Goal: Information Seeking & Learning: Learn about a topic

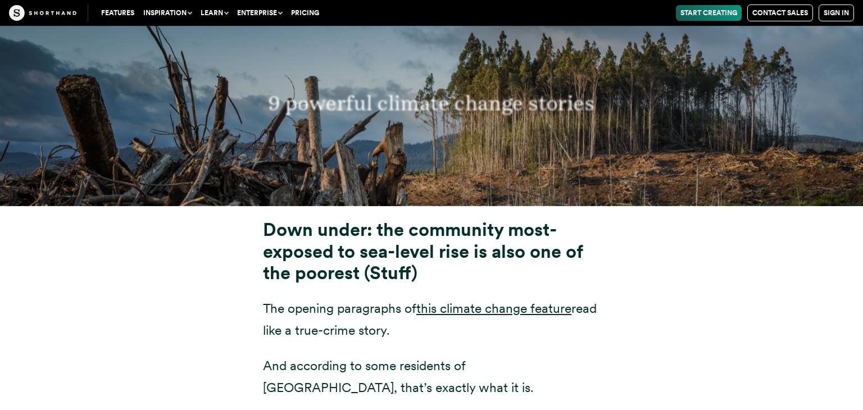
scroll to position [4156, 0]
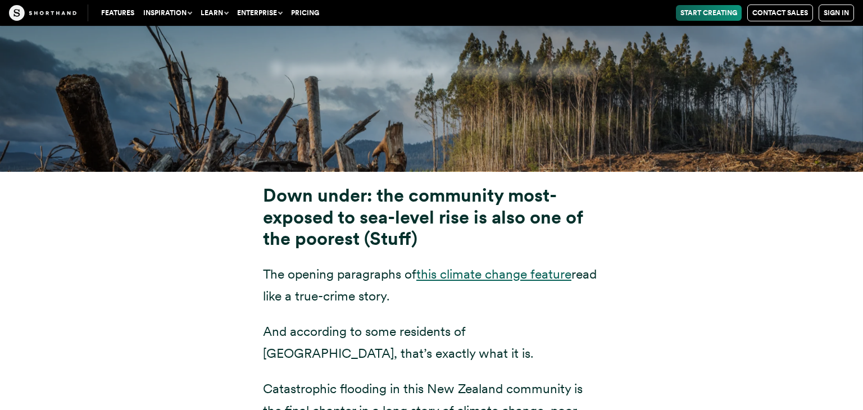
click at [447, 266] on link "this climate change feature" at bounding box center [493, 274] width 155 height 16
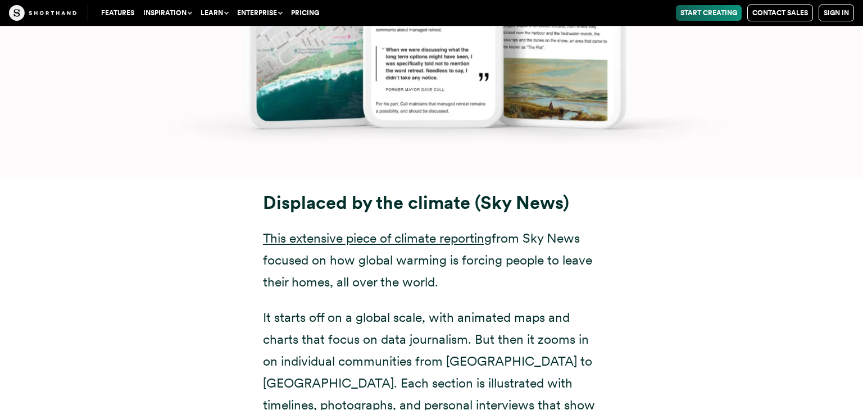
scroll to position [5514, 0]
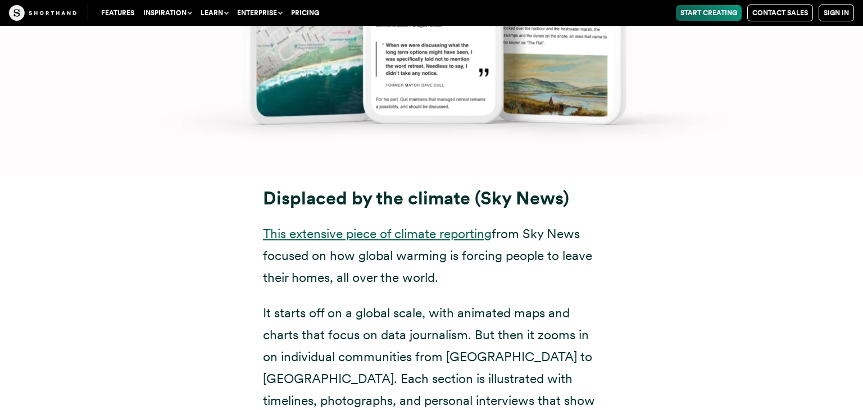
click at [338, 226] on link "This extensive piece of climate reporting" at bounding box center [377, 234] width 229 height 16
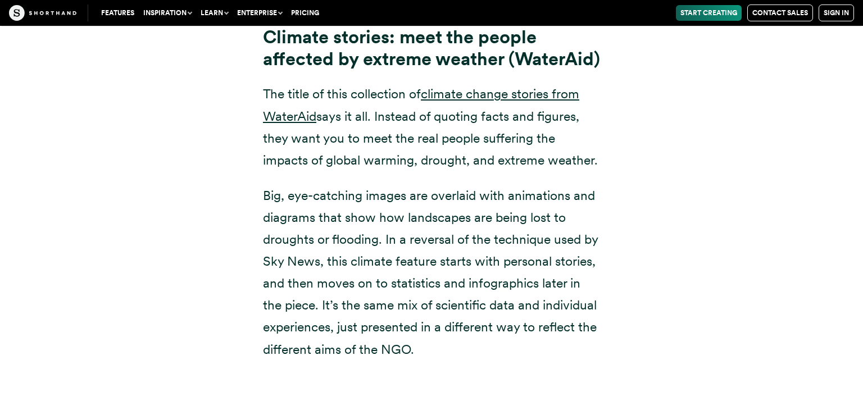
scroll to position [6895, 0]
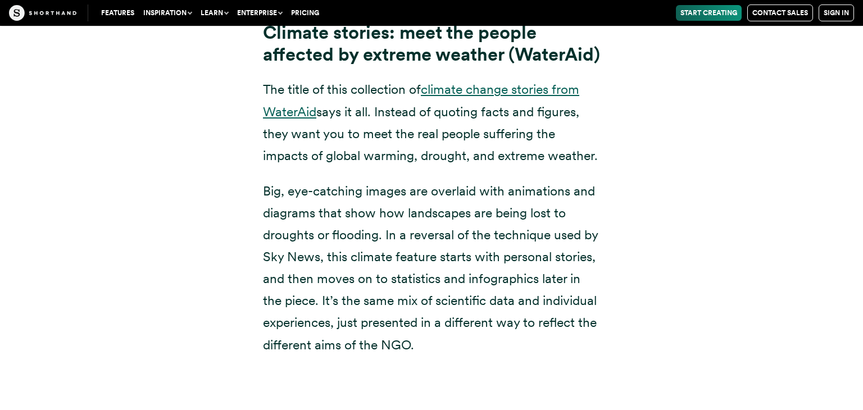
click at [534, 95] on link "climate change stories from WaterAid" at bounding box center [421, 100] width 316 height 38
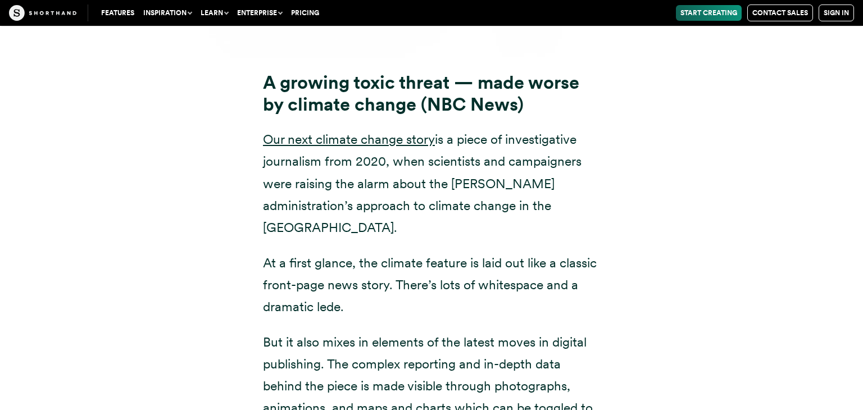
scroll to position [8047, 0]
click at [327, 141] on link "Our next climate change story" at bounding box center [349, 139] width 172 height 16
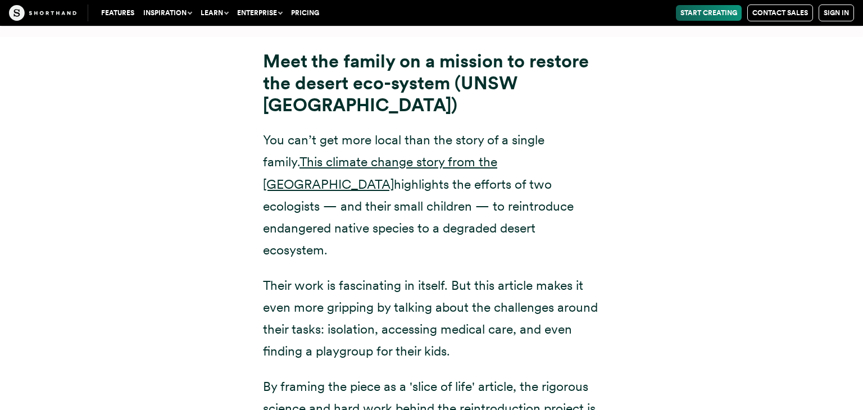
scroll to position [9389, 0]
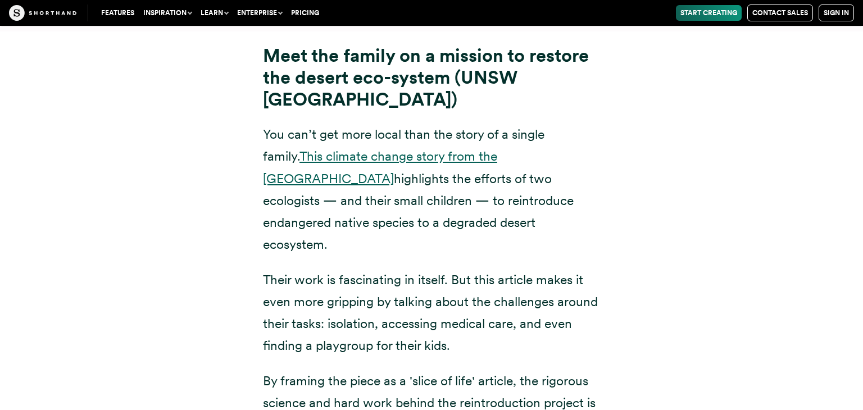
click at [497, 148] on link "This climate change story from the [GEOGRAPHIC_DATA]" at bounding box center [380, 167] width 234 height 38
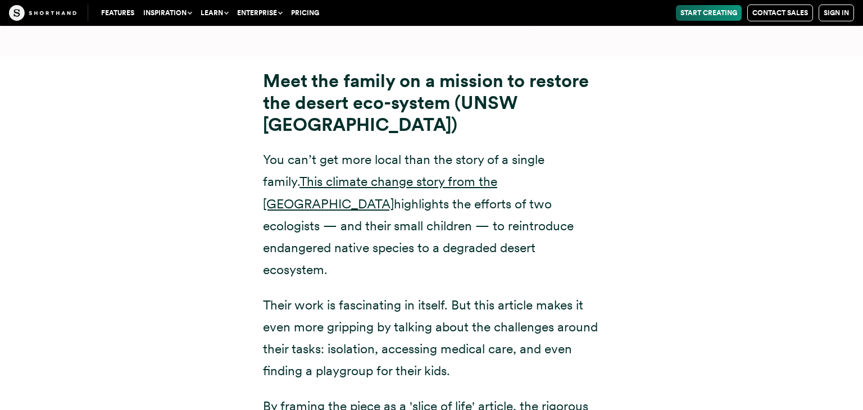
scroll to position [9387, 0]
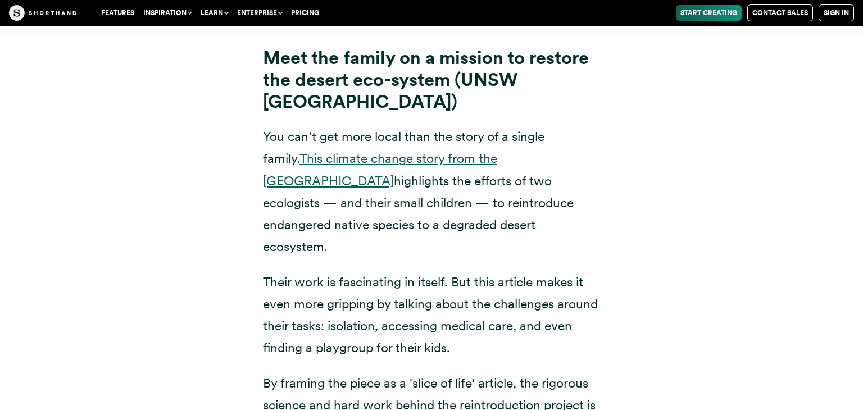
click at [416, 151] on link "This climate change story from the [GEOGRAPHIC_DATA]" at bounding box center [380, 170] width 234 height 38
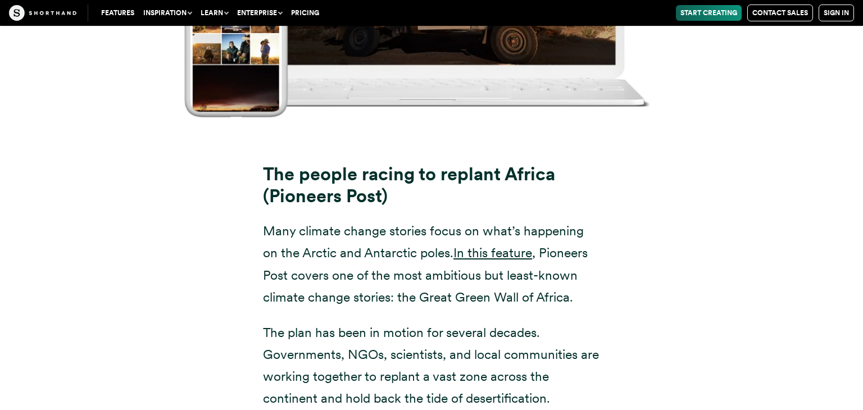
scroll to position [10534, 0]
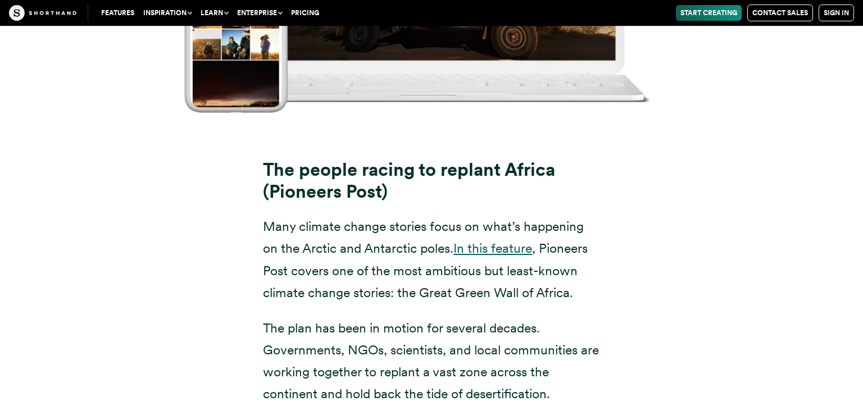
click at [478, 241] on link "In this feature" at bounding box center [492, 249] width 79 height 16
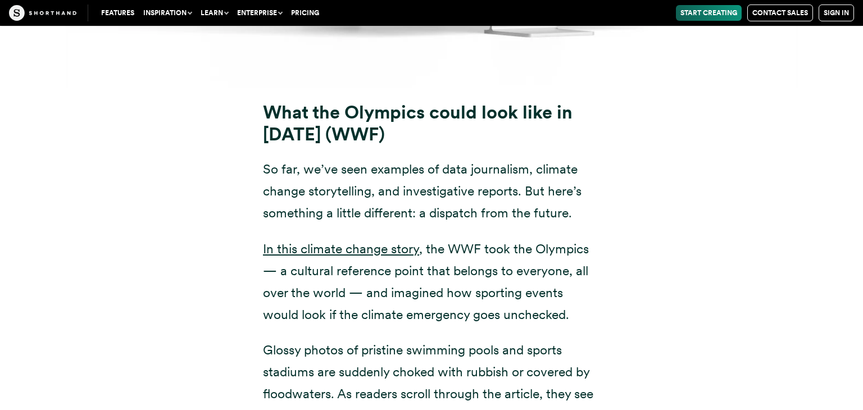
scroll to position [11817, 0]
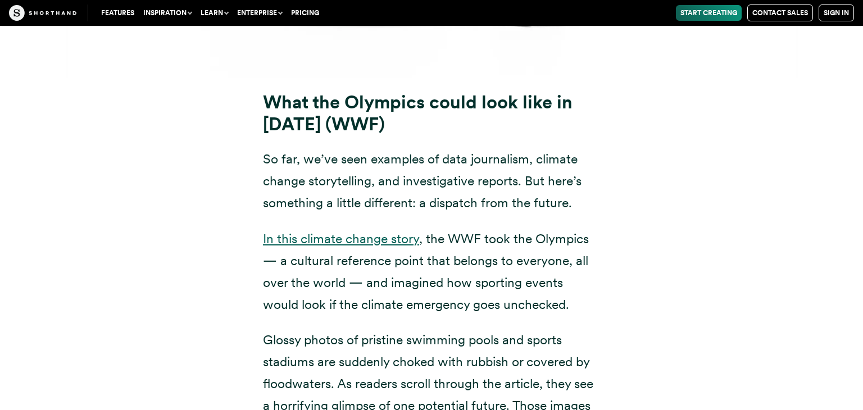
click at [302, 231] on link "In this climate change story" at bounding box center [341, 239] width 156 height 16
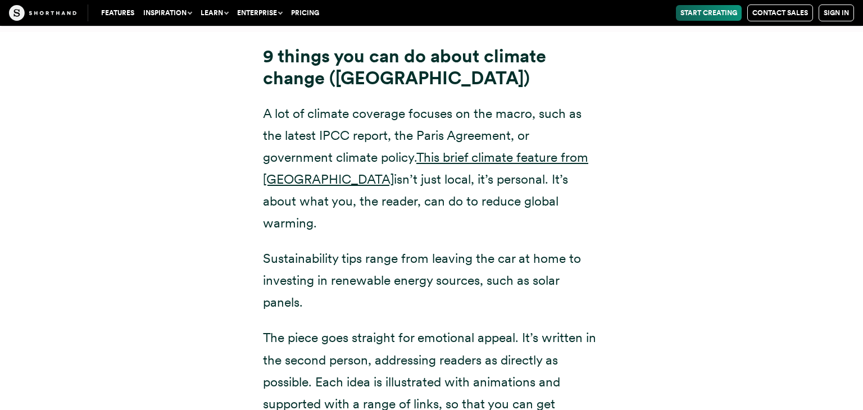
scroll to position [13201, 0]
click at [285, 149] on link "This brief climate feature from [GEOGRAPHIC_DATA]" at bounding box center [425, 168] width 325 height 38
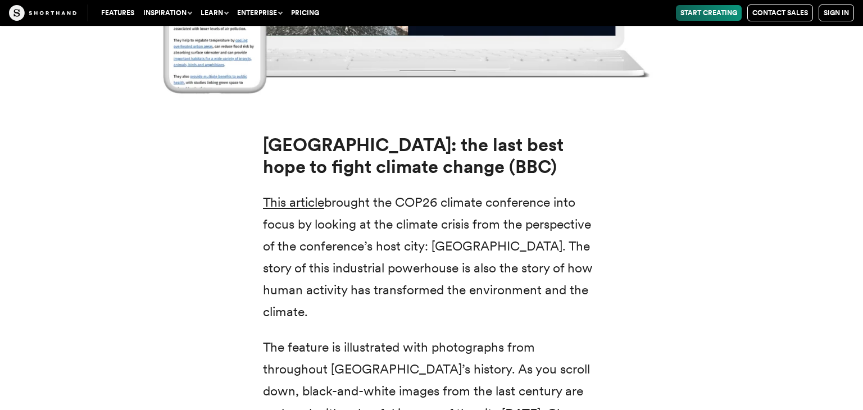
scroll to position [14386, 0]
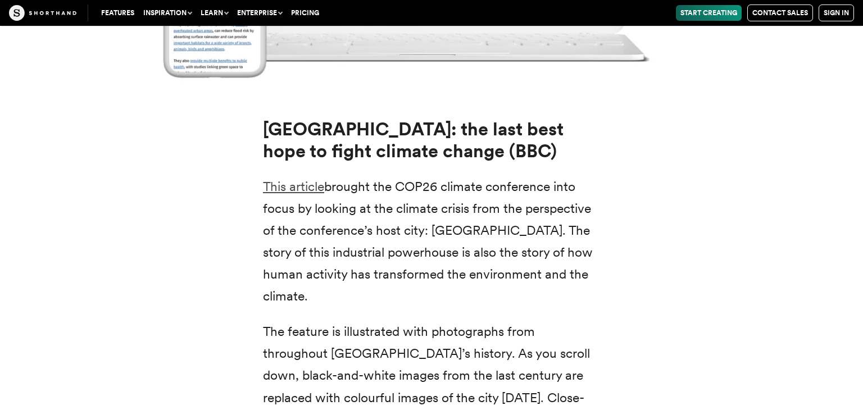
click at [276, 179] on link "This article" at bounding box center [293, 187] width 61 height 16
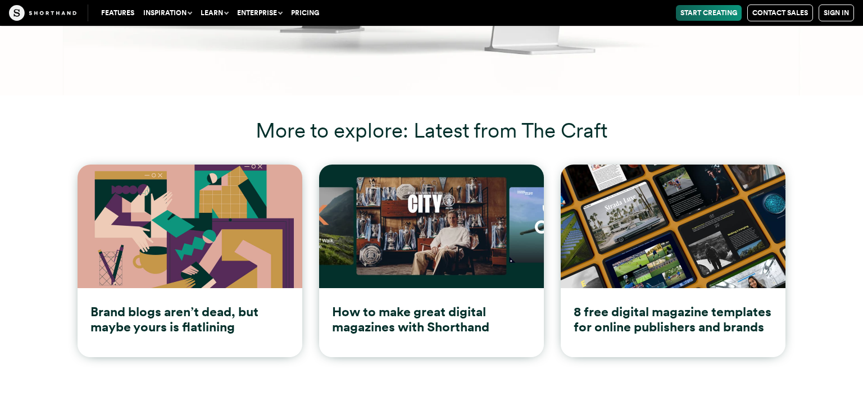
scroll to position [15700, 0]
